Goal: Information Seeking & Learning: Learn about a topic

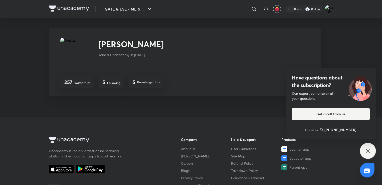
click at [73, 8] on img at bounding box center [69, 9] width 40 height 6
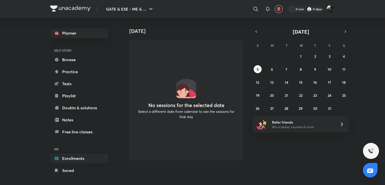
click at [67, 157] on link "Enrollments" at bounding box center [79, 158] width 58 height 10
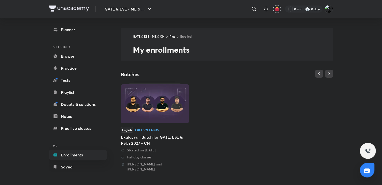
scroll to position [5, 0]
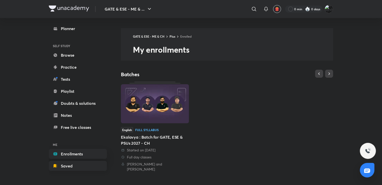
click at [91, 168] on link "Saved" at bounding box center [78, 166] width 58 height 10
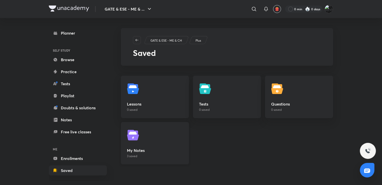
click at [130, 141] on img at bounding box center [134, 135] width 14 height 14
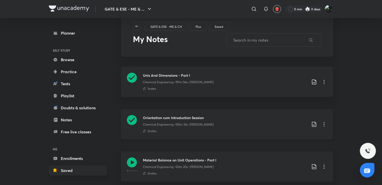
scroll to position [30, 0]
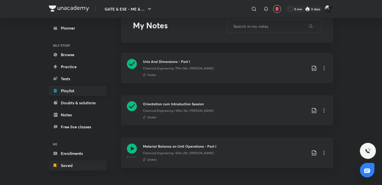
click at [81, 87] on link "Playlist" at bounding box center [78, 91] width 58 height 10
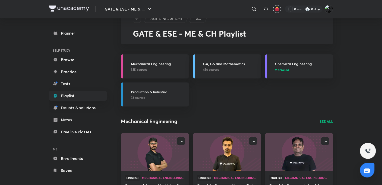
scroll to position [25, 0]
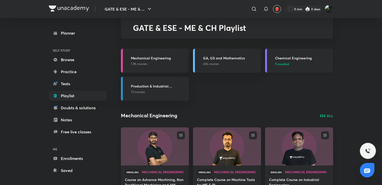
click at [302, 58] on h3 "Chemical Engineering" at bounding box center [302, 57] width 55 height 5
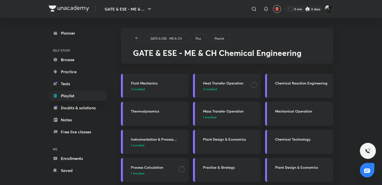
click at [140, 83] on h3 "Fluid Mechanics" at bounding box center [158, 82] width 55 height 5
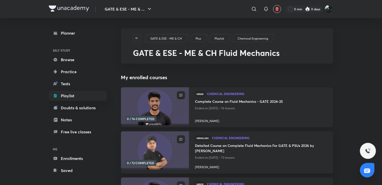
click at [161, 109] on img at bounding box center [154, 106] width 69 height 39
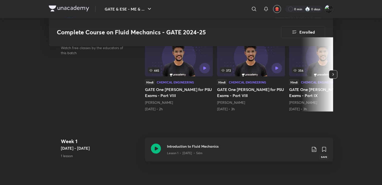
scroll to position [200, 0]
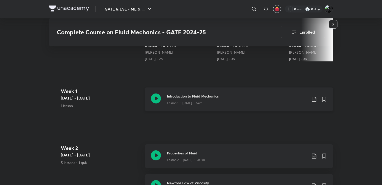
click at [154, 98] on icon at bounding box center [156, 98] width 10 height 10
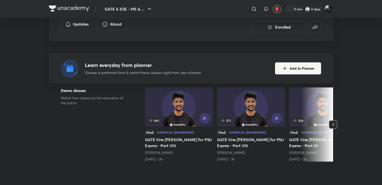
scroll to position [75, 0]
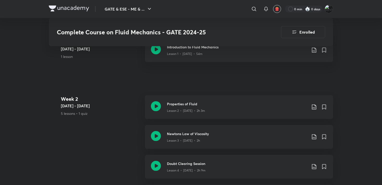
scroll to position [251, 0]
click at [154, 104] on icon at bounding box center [156, 105] width 10 height 10
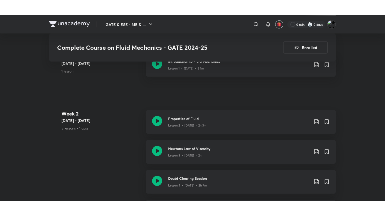
scroll to position [701, 0]
